Goal: Complete application form

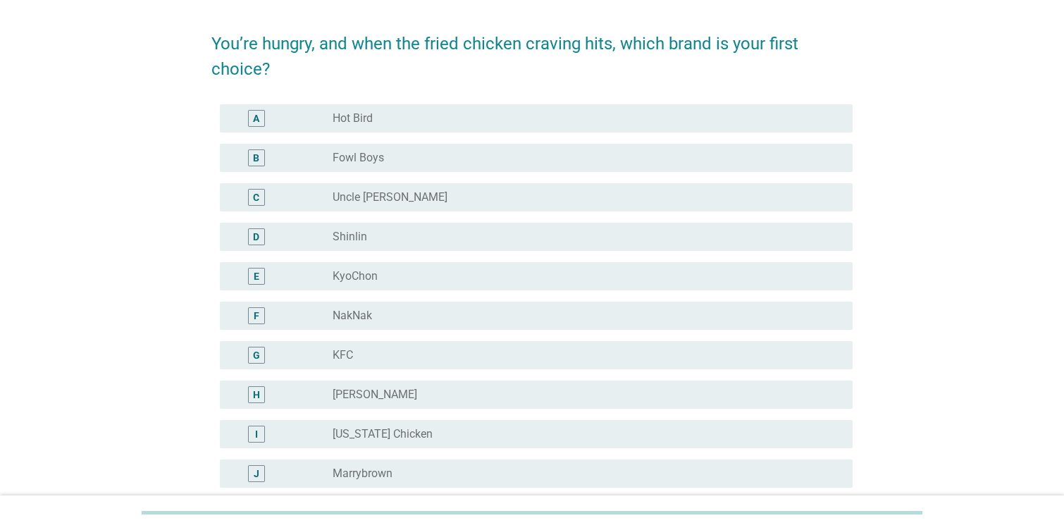
scroll to position [50, 0]
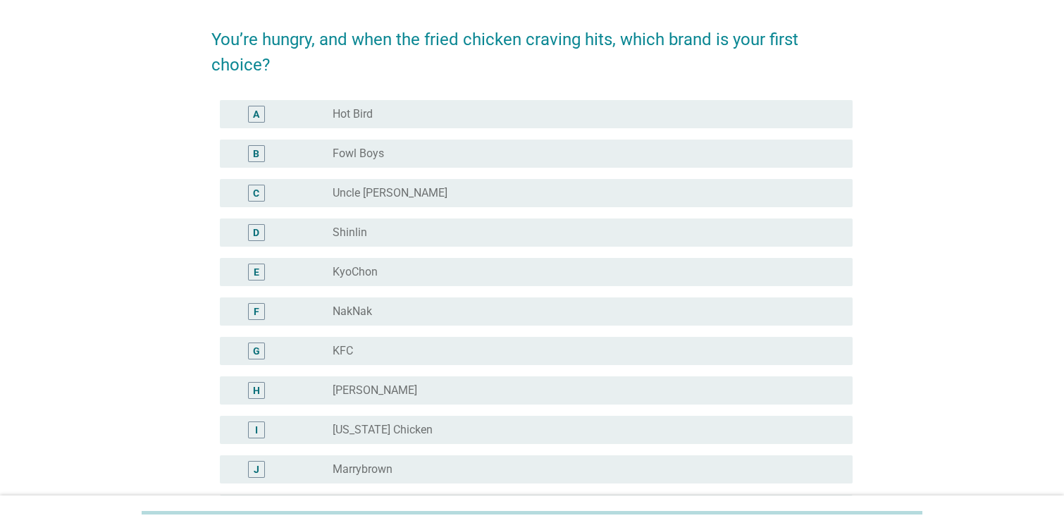
click at [362, 358] on div "radio_button_unchecked KFC" at bounding box center [586, 350] width 509 height 17
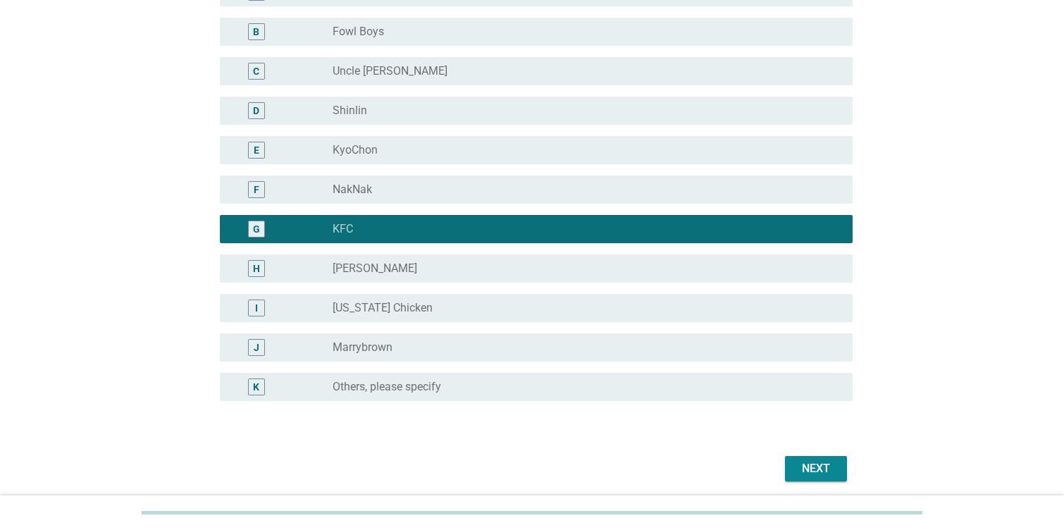
scroll to position [242, 0]
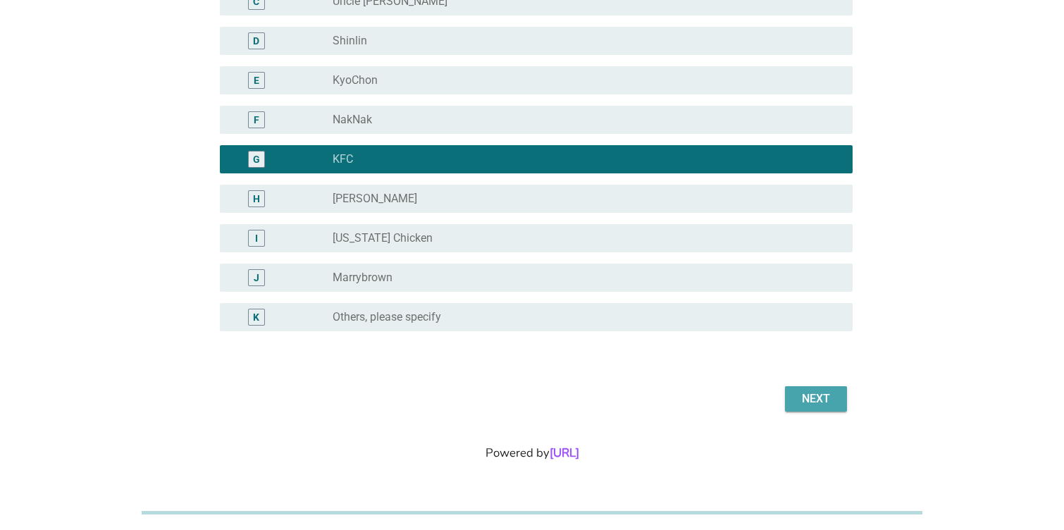
click at [790, 401] on button "Next" at bounding box center [816, 398] width 62 height 25
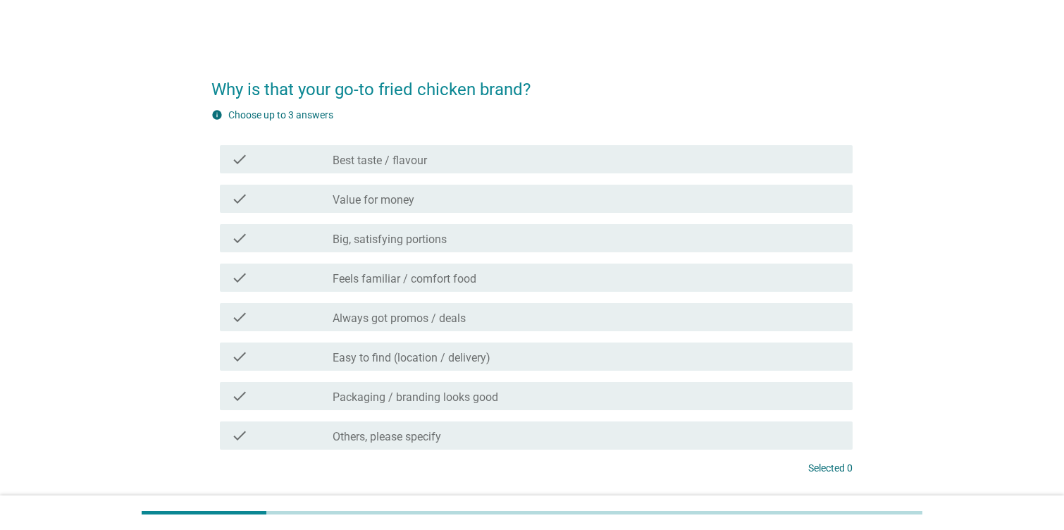
click at [406, 197] on label "Value for money" at bounding box center [373, 200] width 82 height 14
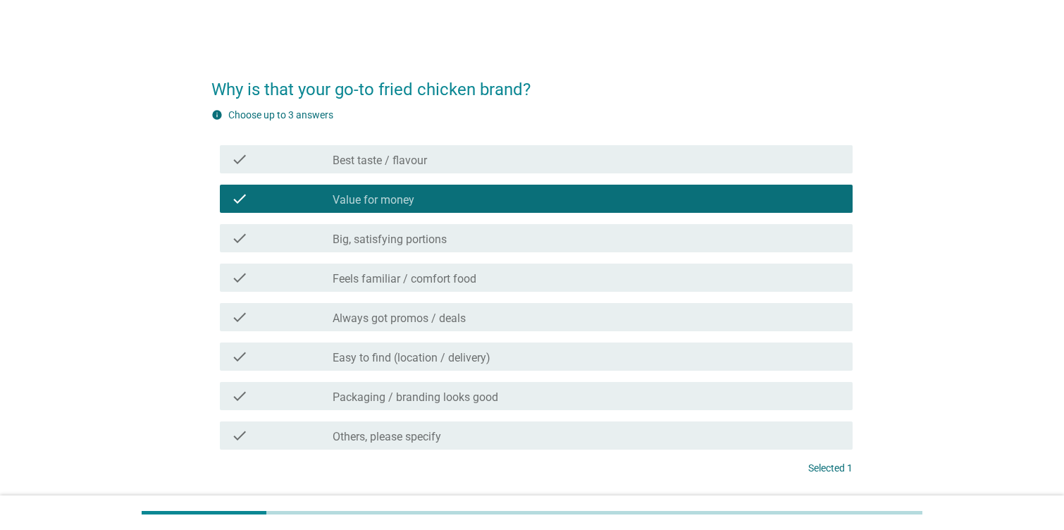
click at [407, 277] on label "Feels familiar / comfort food" at bounding box center [404, 279] width 144 height 14
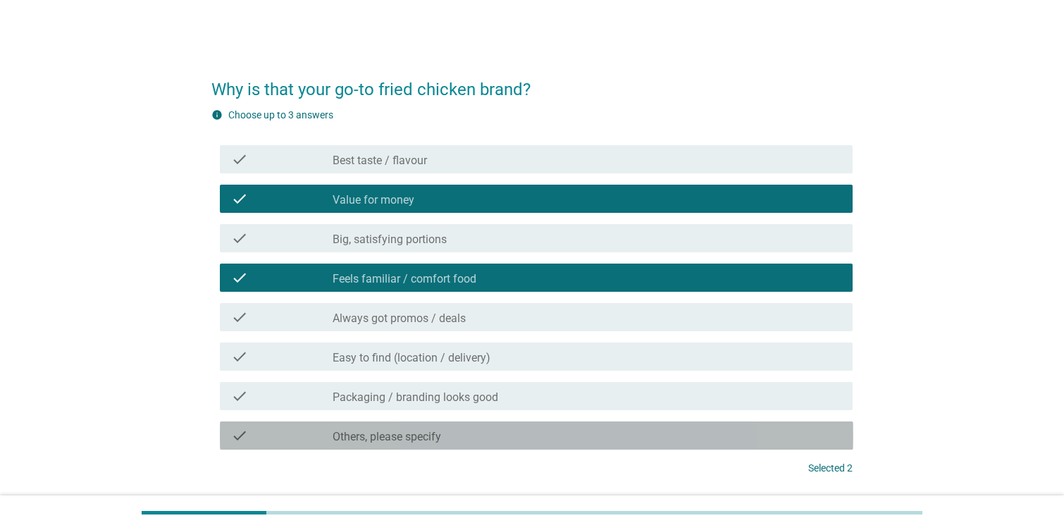
click at [404, 437] on label "Others, please specify" at bounding box center [386, 437] width 108 height 14
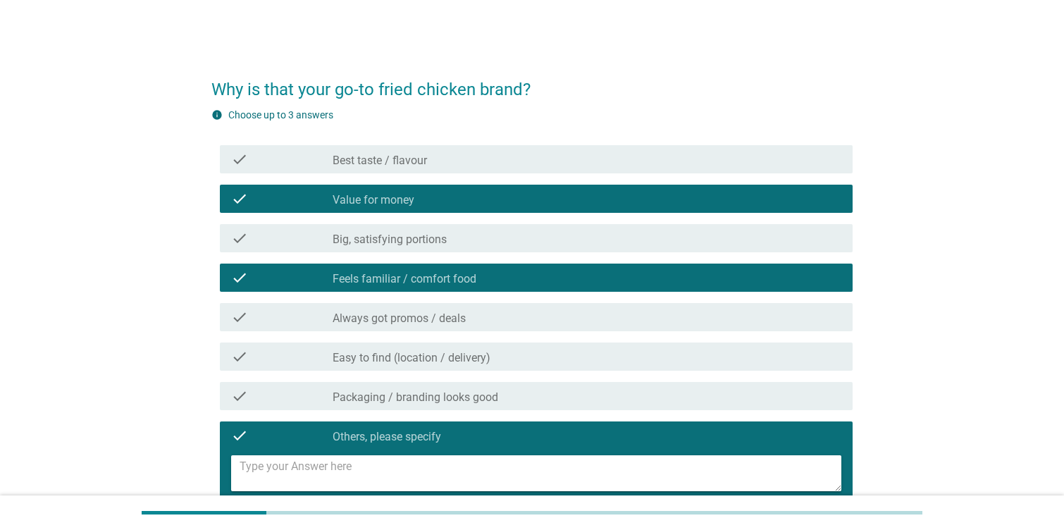
click at [419, 484] on textarea at bounding box center [540, 473] width 602 height 36
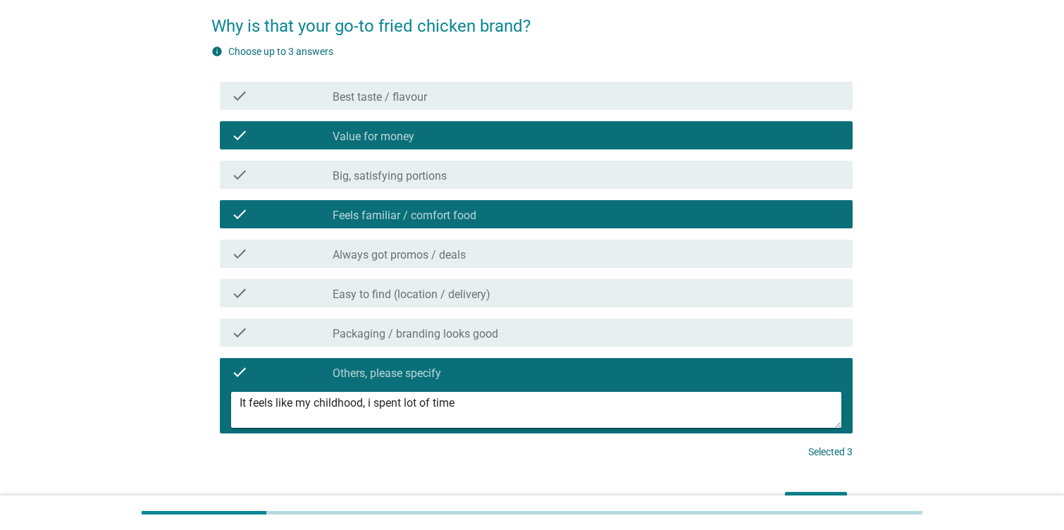
scroll to position [68, 0]
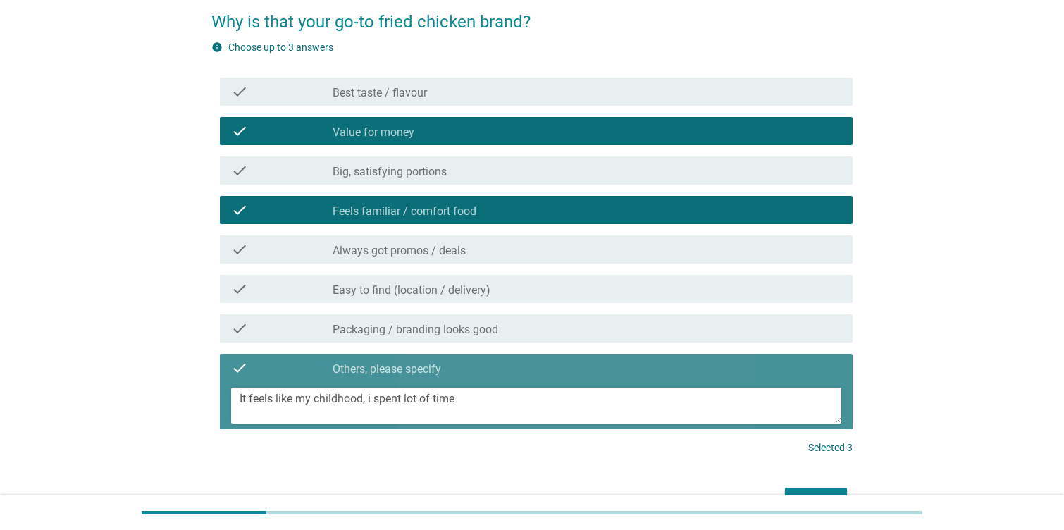
drag, startPoint x: 367, startPoint y: 398, endPoint x: 472, endPoint y: 398, distance: 104.9
click at [472, 398] on textarea "It feels like my childhood, i spent lot of time" at bounding box center [540, 405] width 602 height 36
drag, startPoint x: 363, startPoint y: 392, endPoint x: 313, endPoint y: 393, distance: 49.3
click at [313, 393] on textarea "It feels like my childhood, my parents always bring us to KFC" at bounding box center [540, 405] width 602 height 36
click at [665, 404] on textarea "It feels like my memories and childhood, my parents always bring us to KFC" at bounding box center [540, 405] width 602 height 36
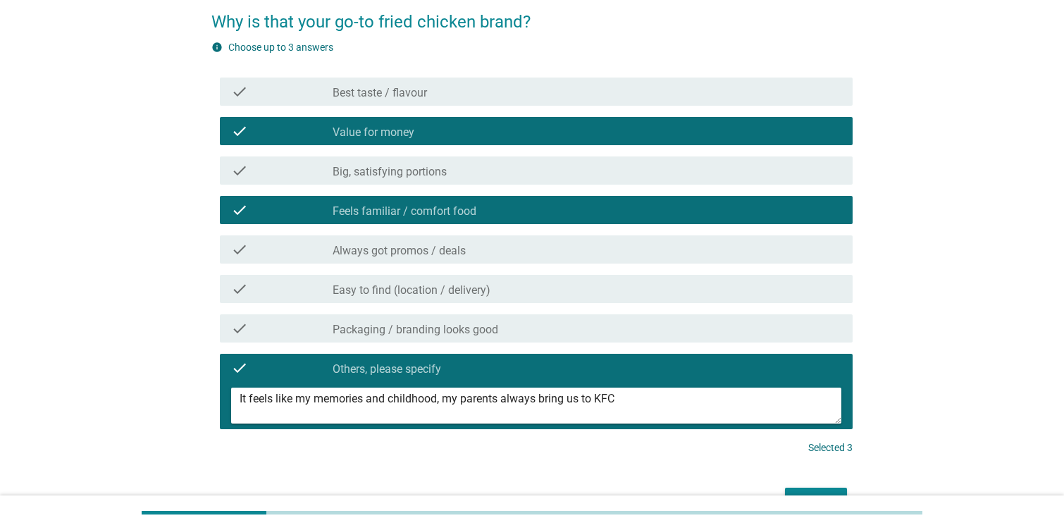
click at [561, 400] on textarea "It feels like my memories and childhood, my parents always bring us to KFC" at bounding box center [540, 405] width 602 height 36
click at [655, 397] on textarea "It feels like my memories and childhood, my parents always brought us to KFC" at bounding box center [540, 405] width 602 height 36
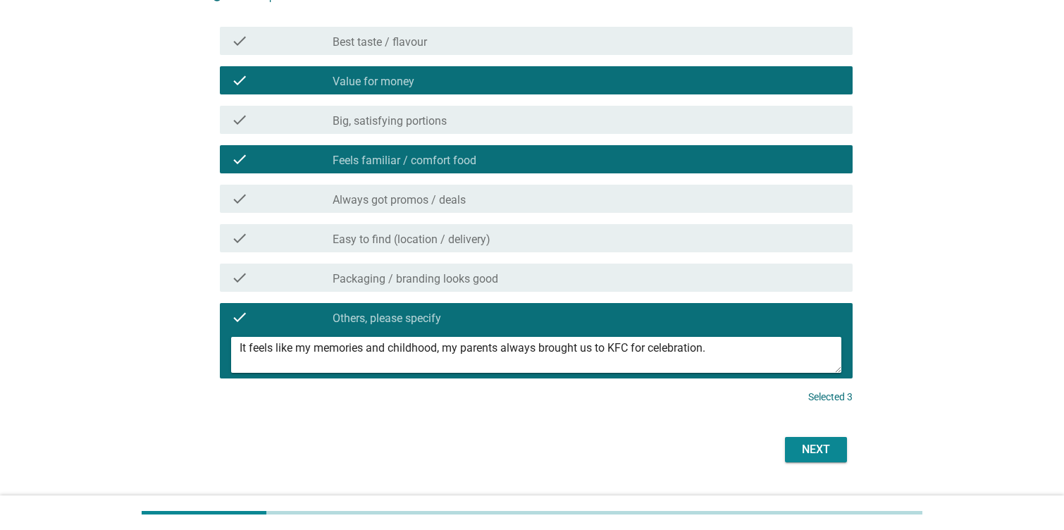
scroll to position [119, 0]
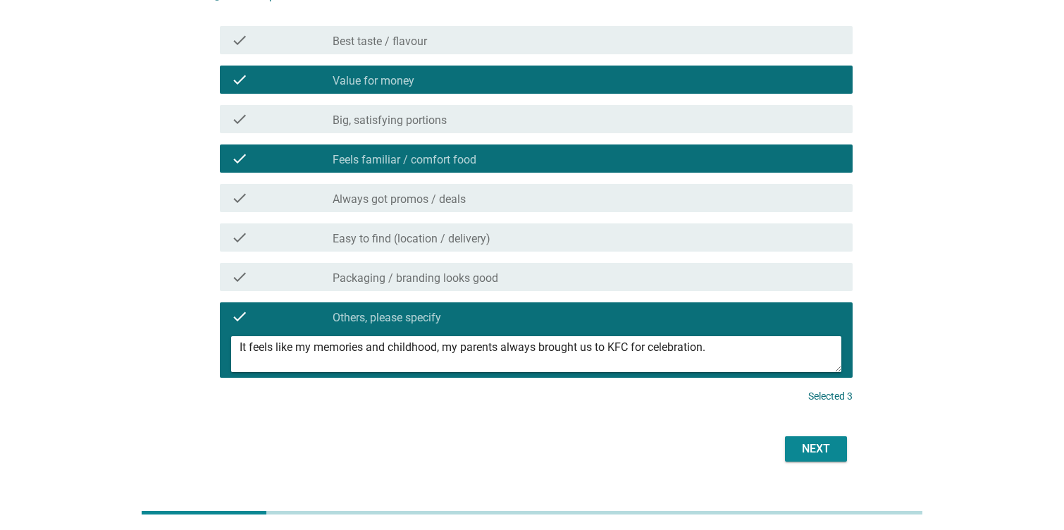
type textarea "It feels like my memories and childhood, my parents always brought us to KFC fo…"
click at [824, 442] on div "Next" at bounding box center [815, 448] width 39 height 17
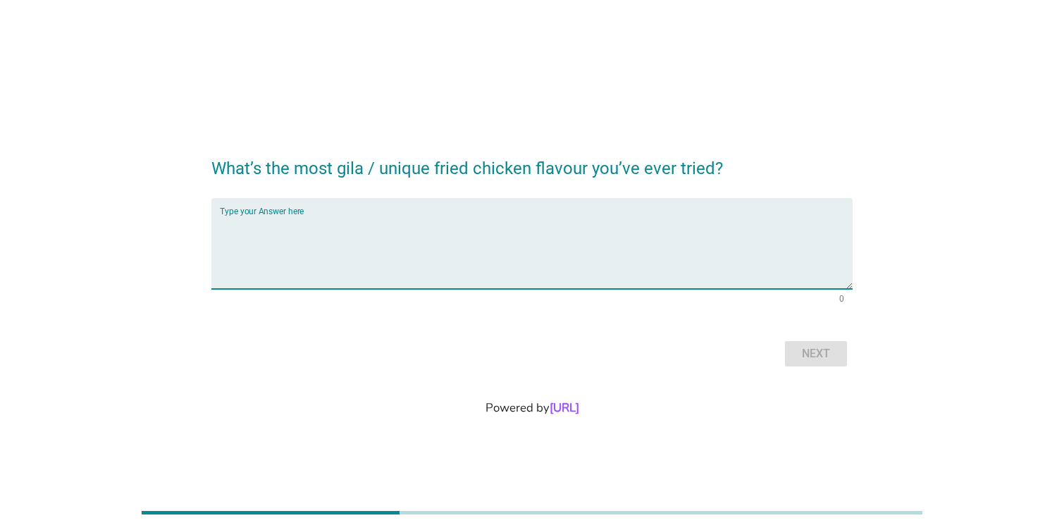
click at [509, 241] on textarea "Type your Answer here" at bounding box center [536, 252] width 633 height 74
type textarea "g"
type textarea "indo"
type textarea "Indonesian green chili"
click at [809, 356] on div "Next" at bounding box center [815, 353] width 39 height 17
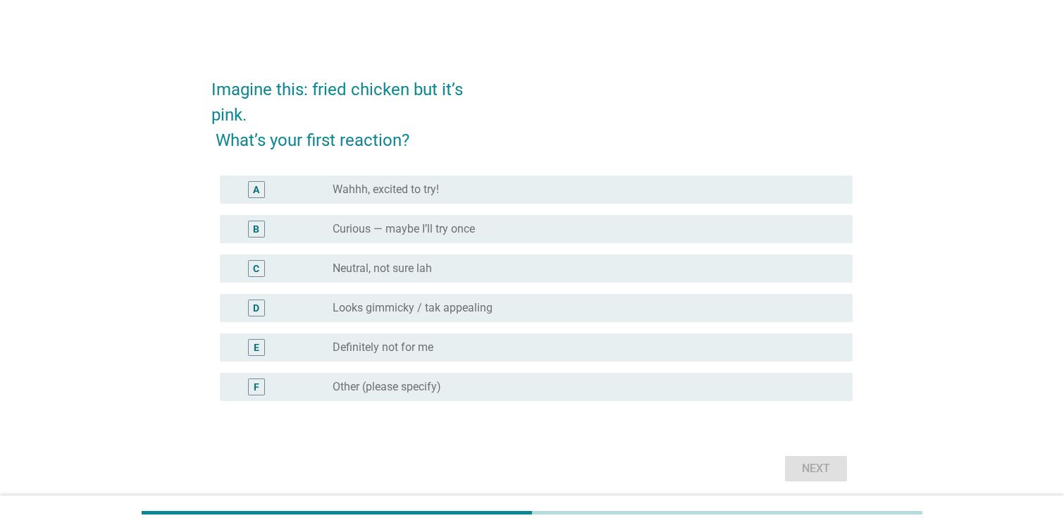
click at [489, 234] on div "radio_button_unchecked Curious — maybe I’ll try once" at bounding box center [580, 229] width 497 height 14
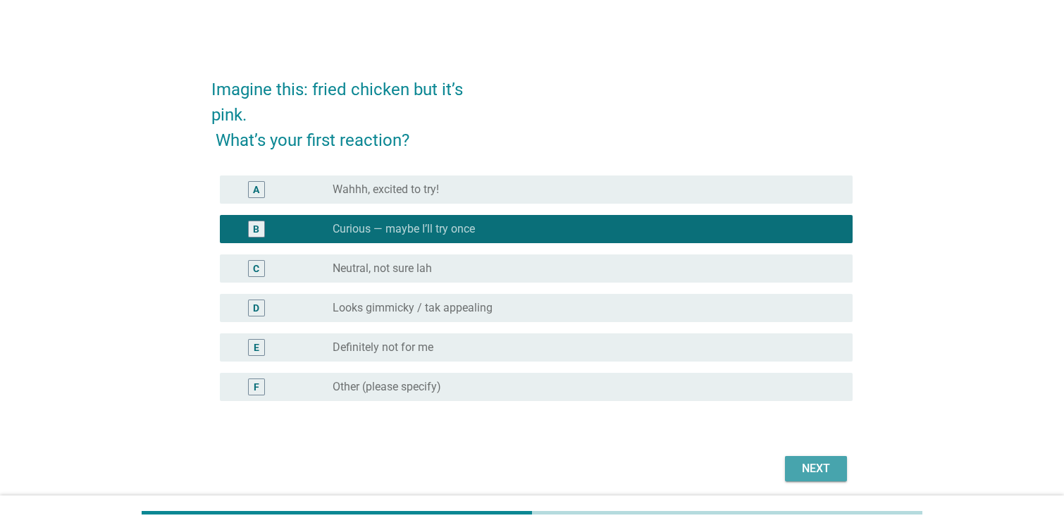
click at [813, 465] on div "Next" at bounding box center [815, 468] width 39 height 17
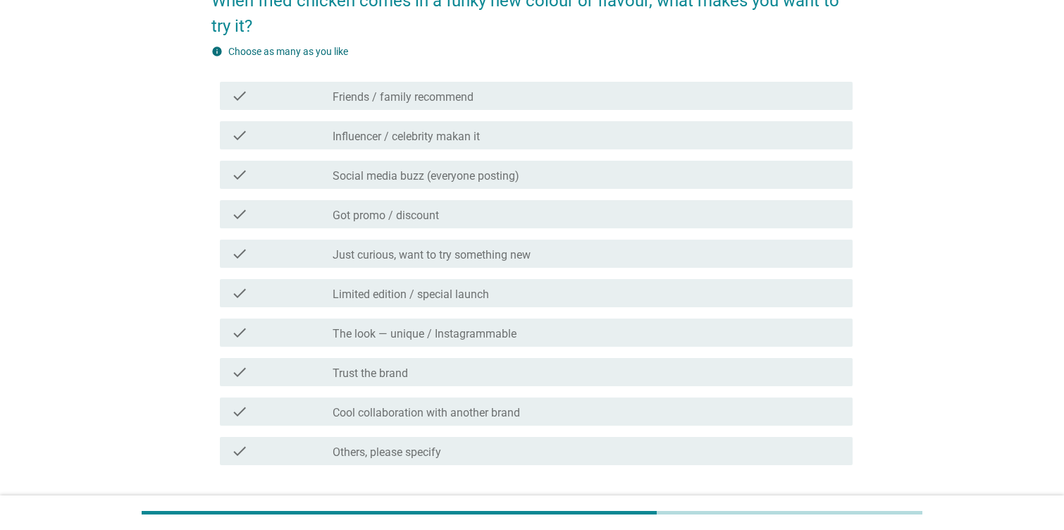
scroll to position [101, 0]
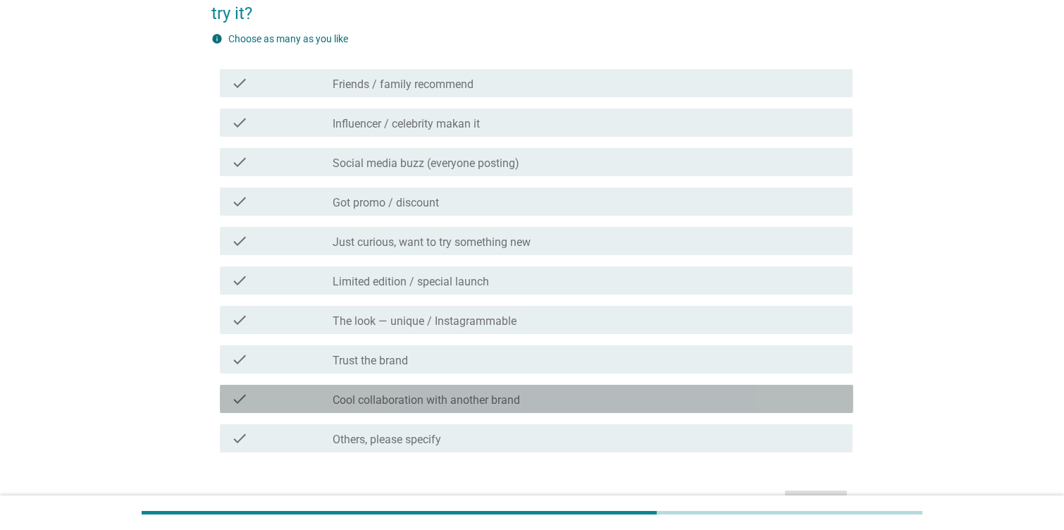
click at [542, 399] on div "check_box_outline_blank Cool collaboration with another brand" at bounding box center [586, 398] width 509 height 17
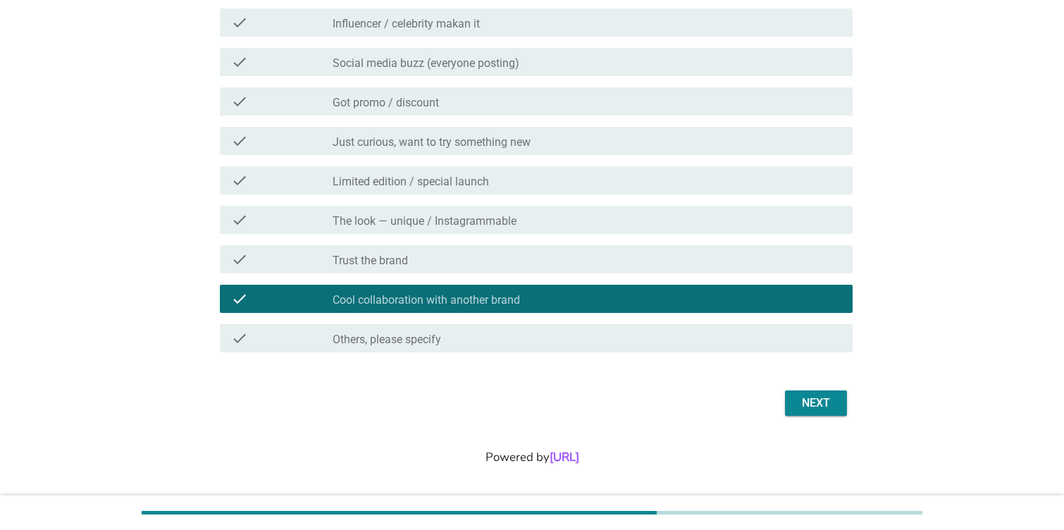
scroll to position [206, 0]
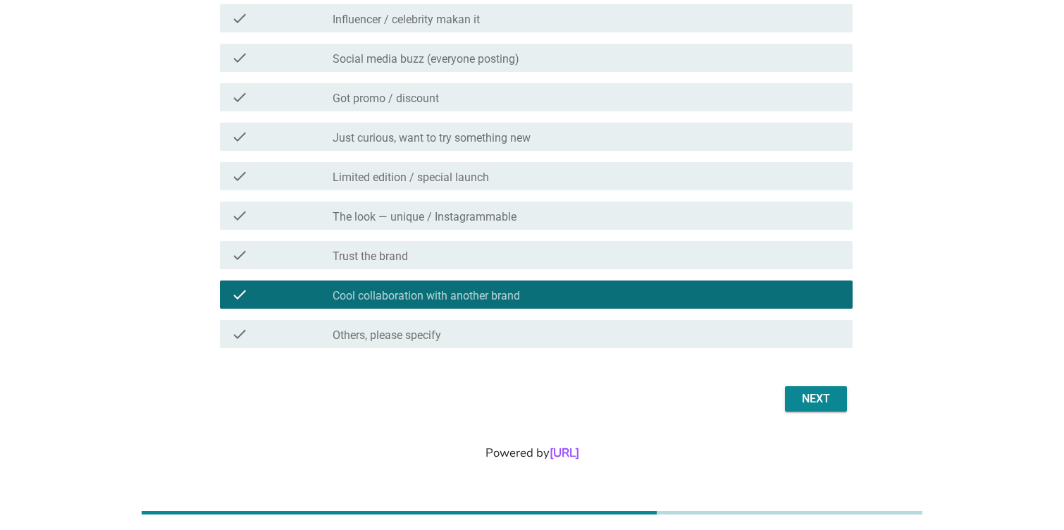
click at [802, 408] on button "Next" at bounding box center [816, 398] width 62 height 25
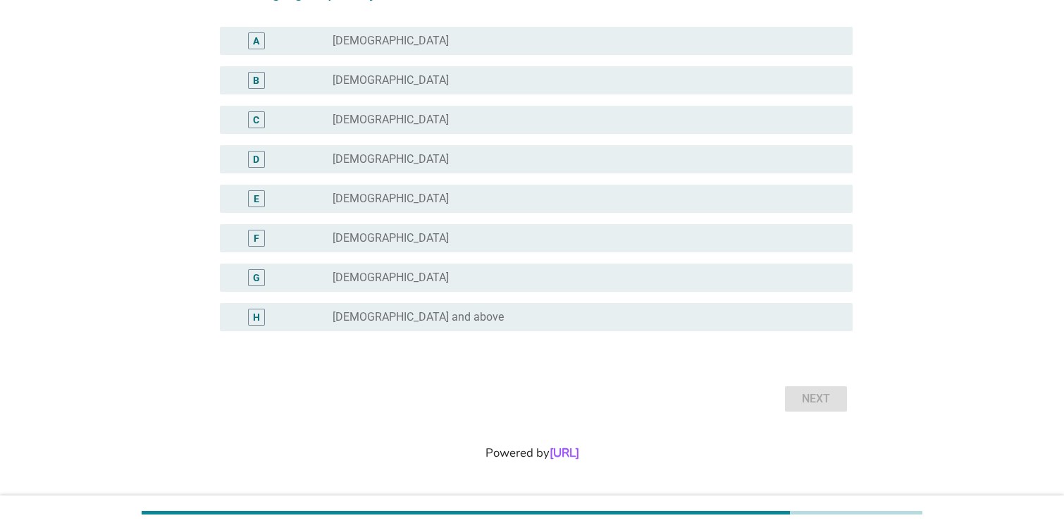
scroll to position [0, 0]
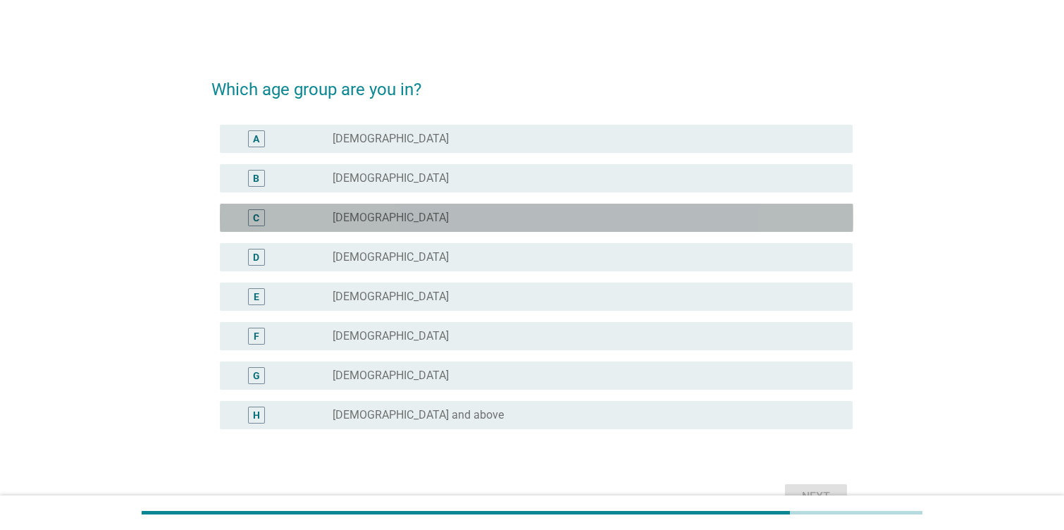
click at [475, 222] on div "radio_button_unchecked [DEMOGRAPHIC_DATA]" at bounding box center [580, 218] width 497 height 14
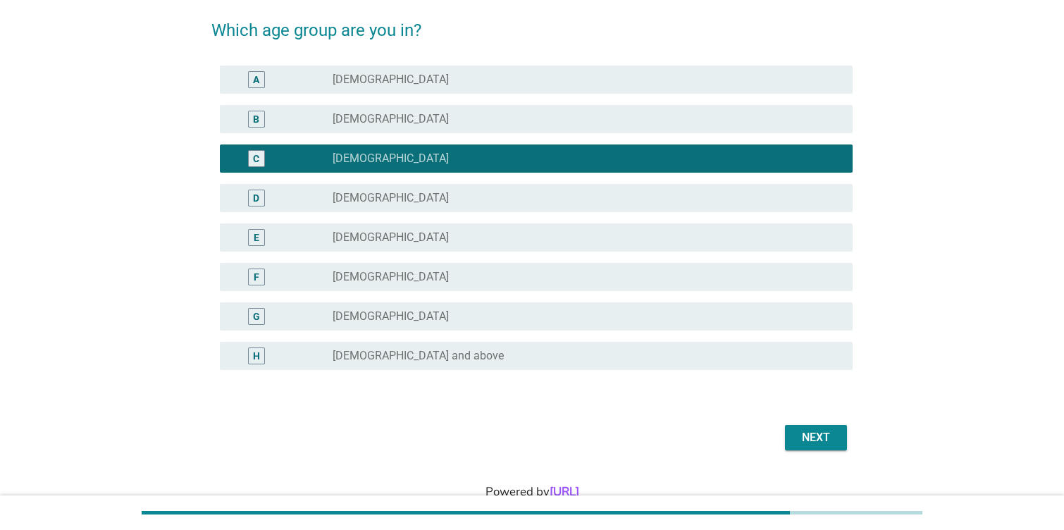
scroll to position [57, 0]
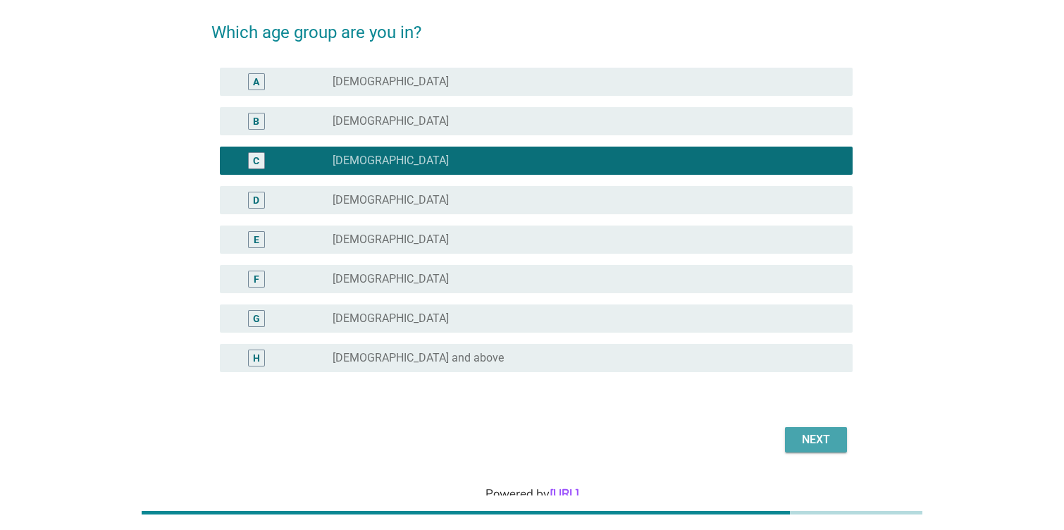
click at [808, 444] on div "Next" at bounding box center [815, 439] width 39 height 17
